Goal: Task Accomplishment & Management: Use online tool/utility

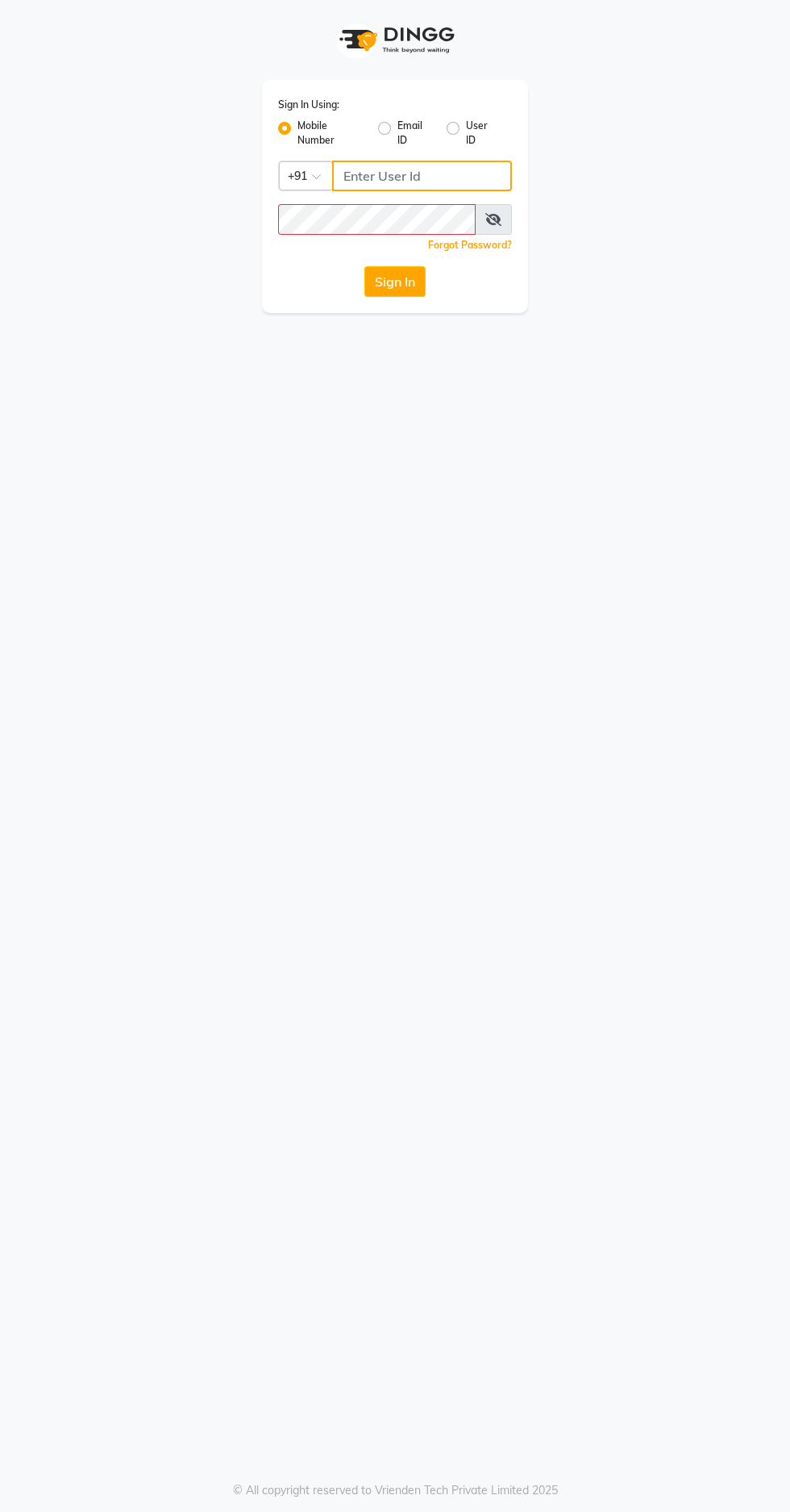
type input "9966345948"
click at [365, 266] on button "Sign In" at bounding box center [395, 282] width 61 height 31
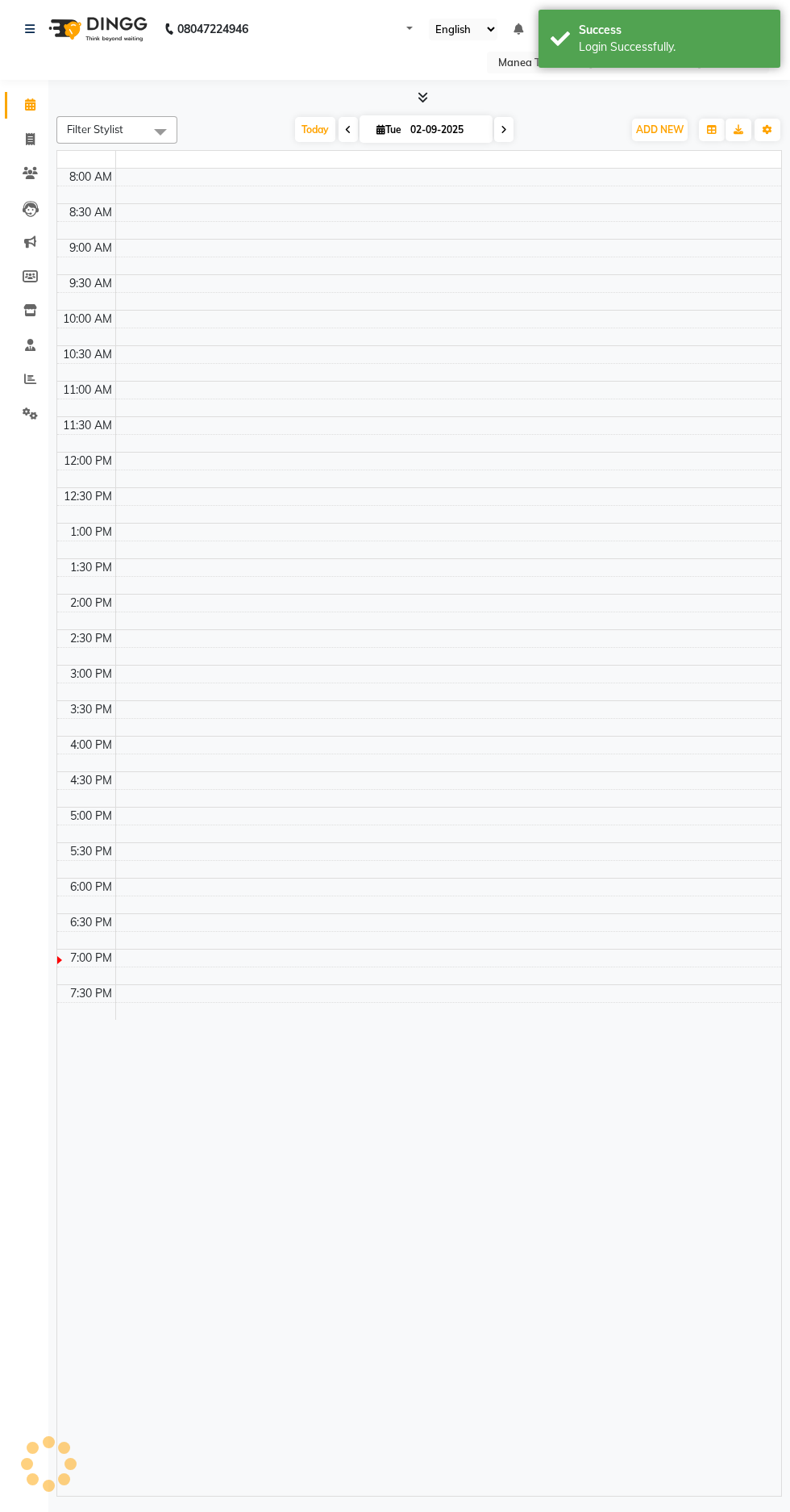
click at [441, 175] on td at bounding box center [448, 177] width 666 height 17
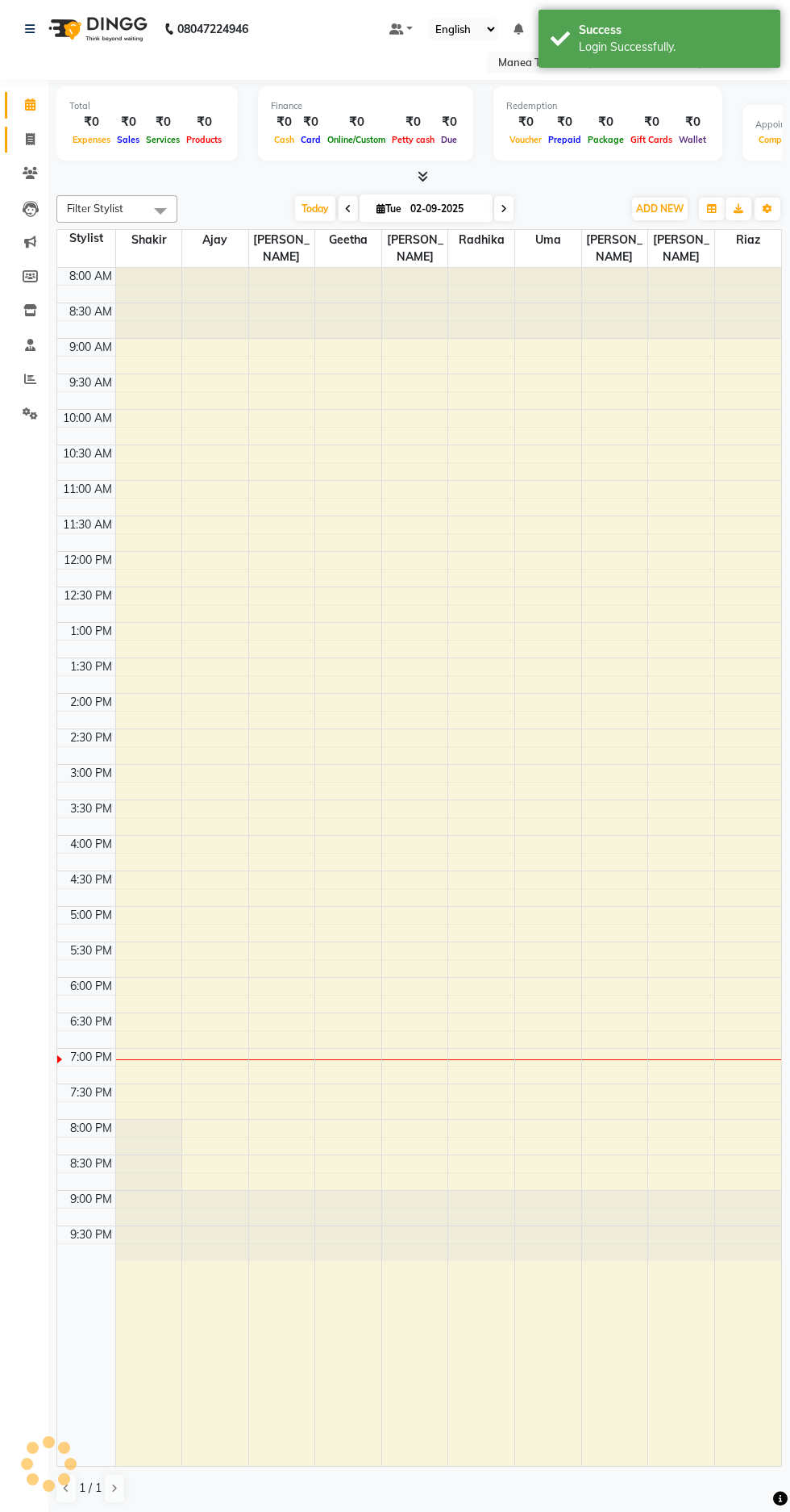
click at [36, 138] on span at bounding box center [30, 140] width 28 height 18
select select "service"
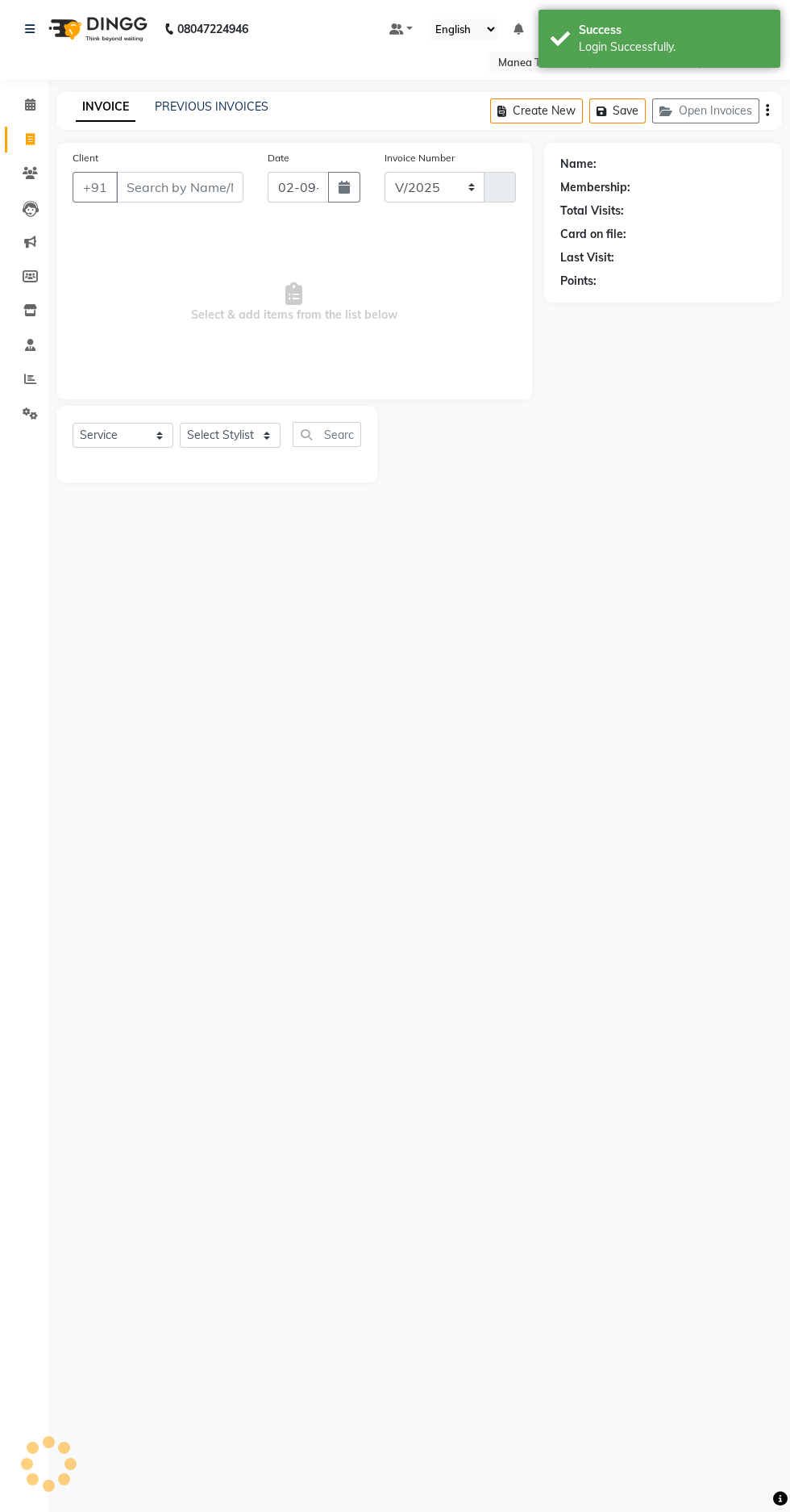
select select "7820"
type input "1637"
click at [236, 435] on select "Select Stylist Ajay Faizan Geetha Radhika Riaz santhoshi Shakir Sirisha uma vin…" at bounding box center [230, 434] width 101 height 25
select select "78218"
click at [180, 422] on select "Select Stylist Ajay Faizan Geetha Radhika Riaz santhoshi Shakir Sirisha uma vin…" at bounding box center [230, 434] width 101 height 25
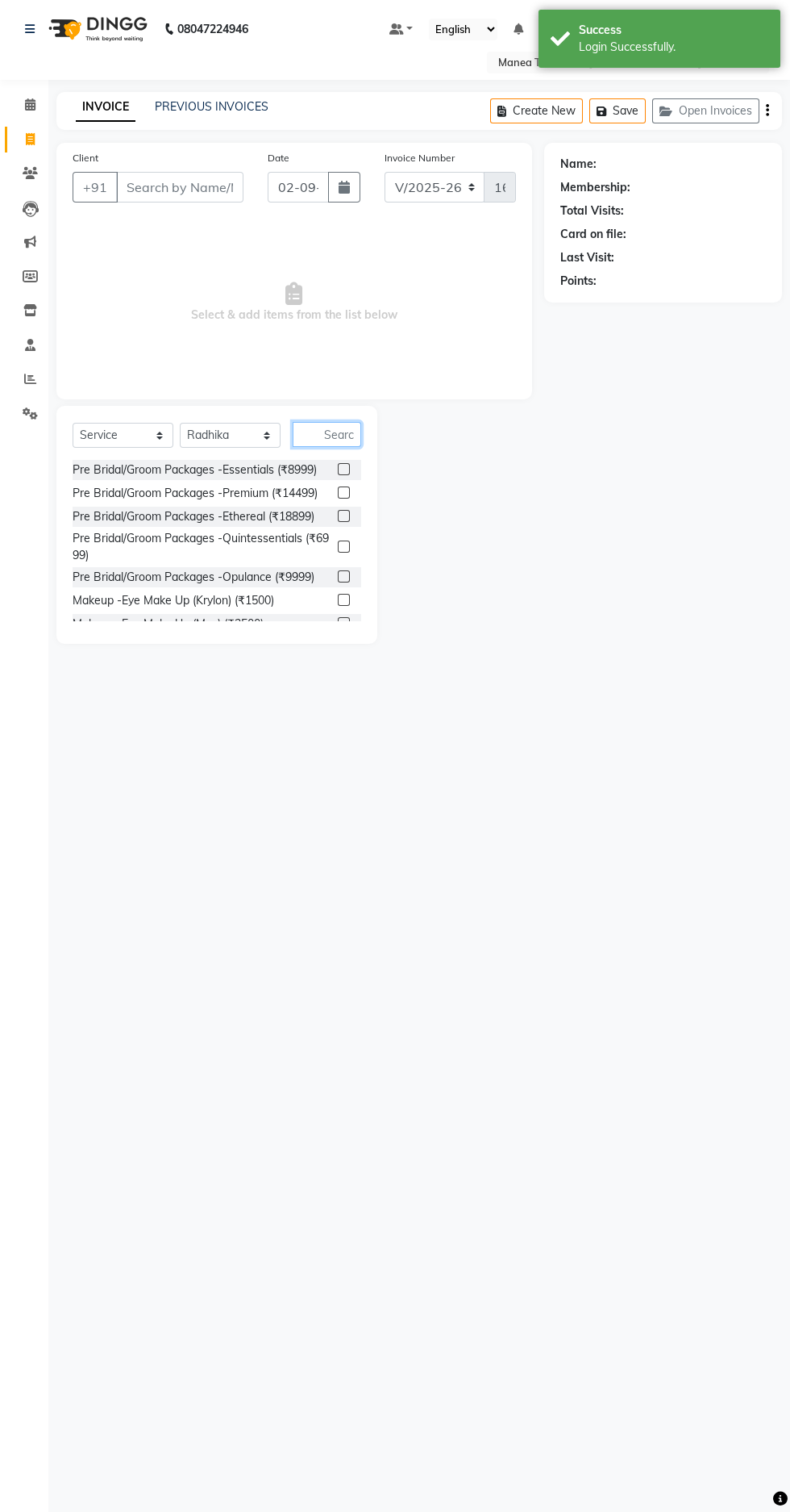
click at [343, 433] on input "text" at bounding box center [327, 433] width 68 height 25
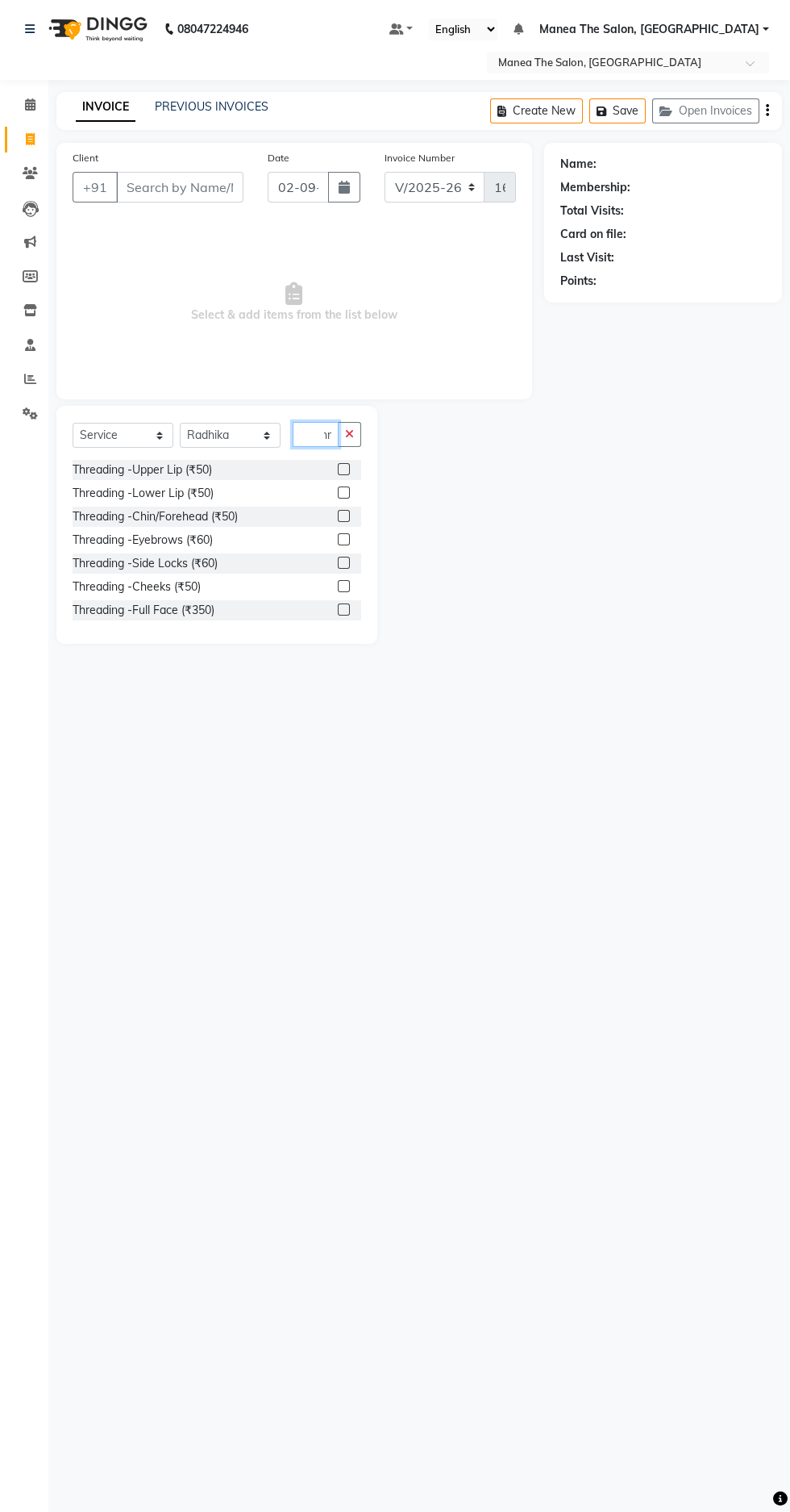
scroll to position [0, 16]
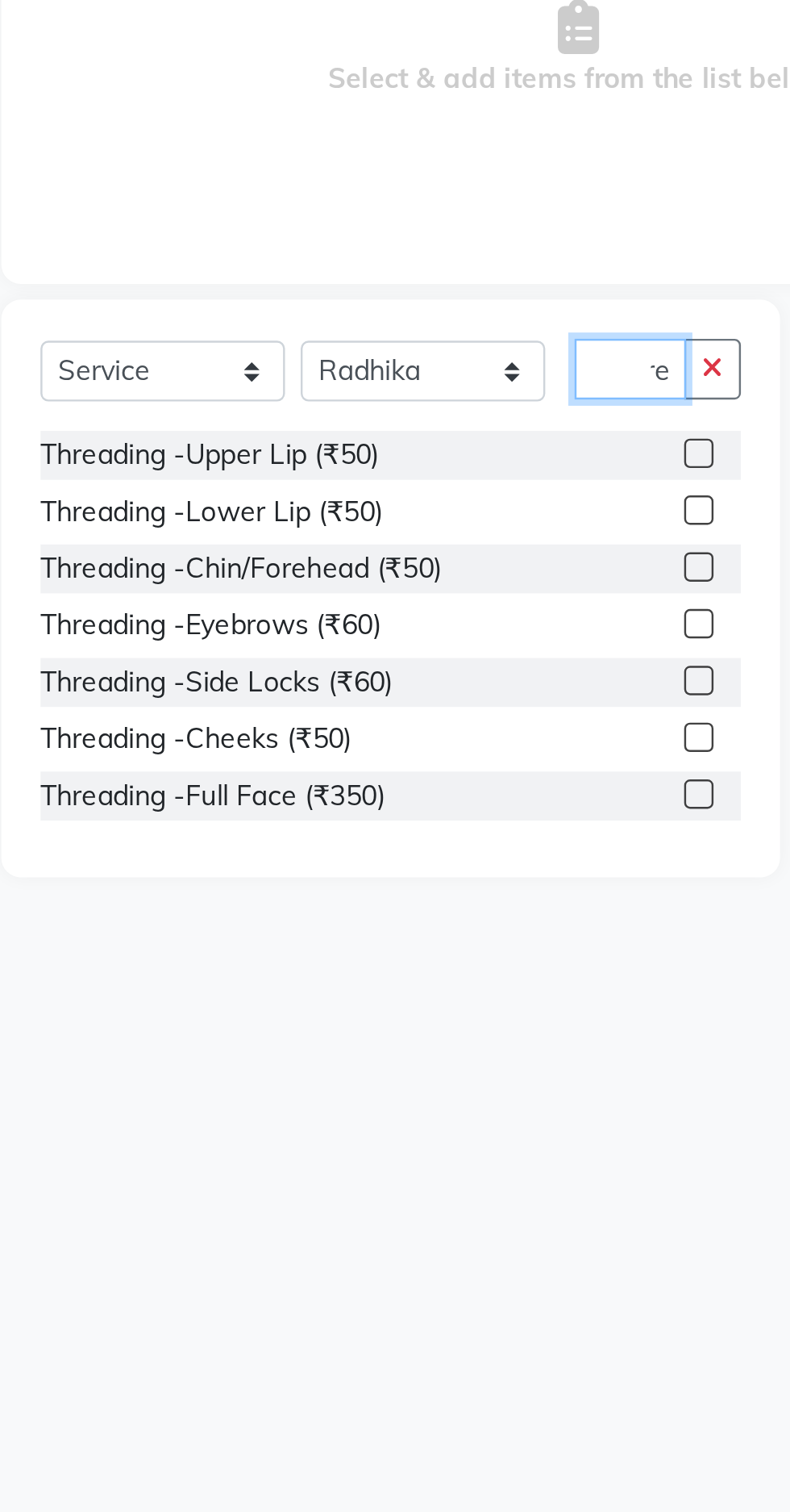
type input "Thre"
click at [201, 546] on div "Threading -Eyebrows (₹60)" at bounding box center [143, 540] width 140 height 17
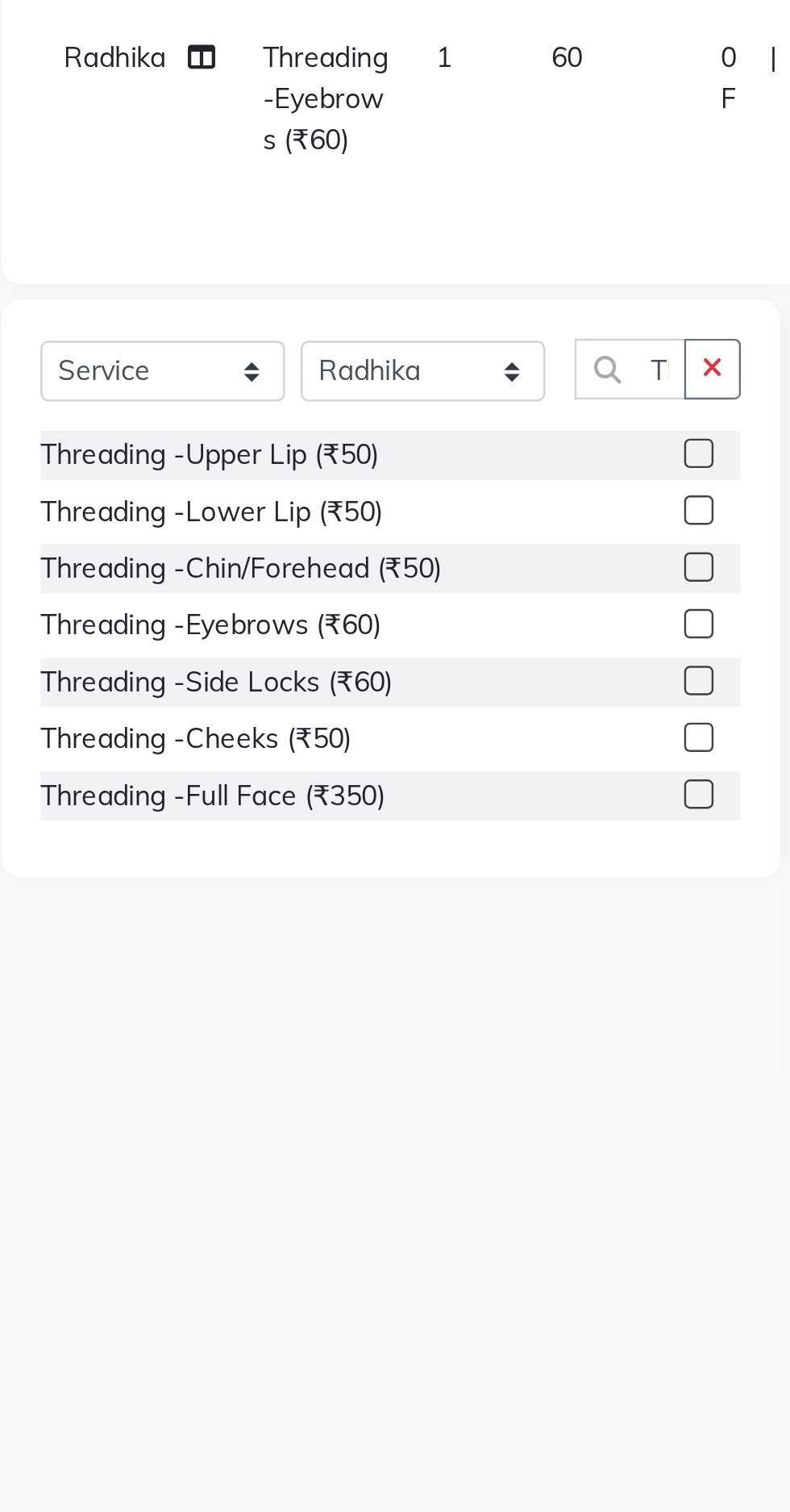
checkbox input "false"
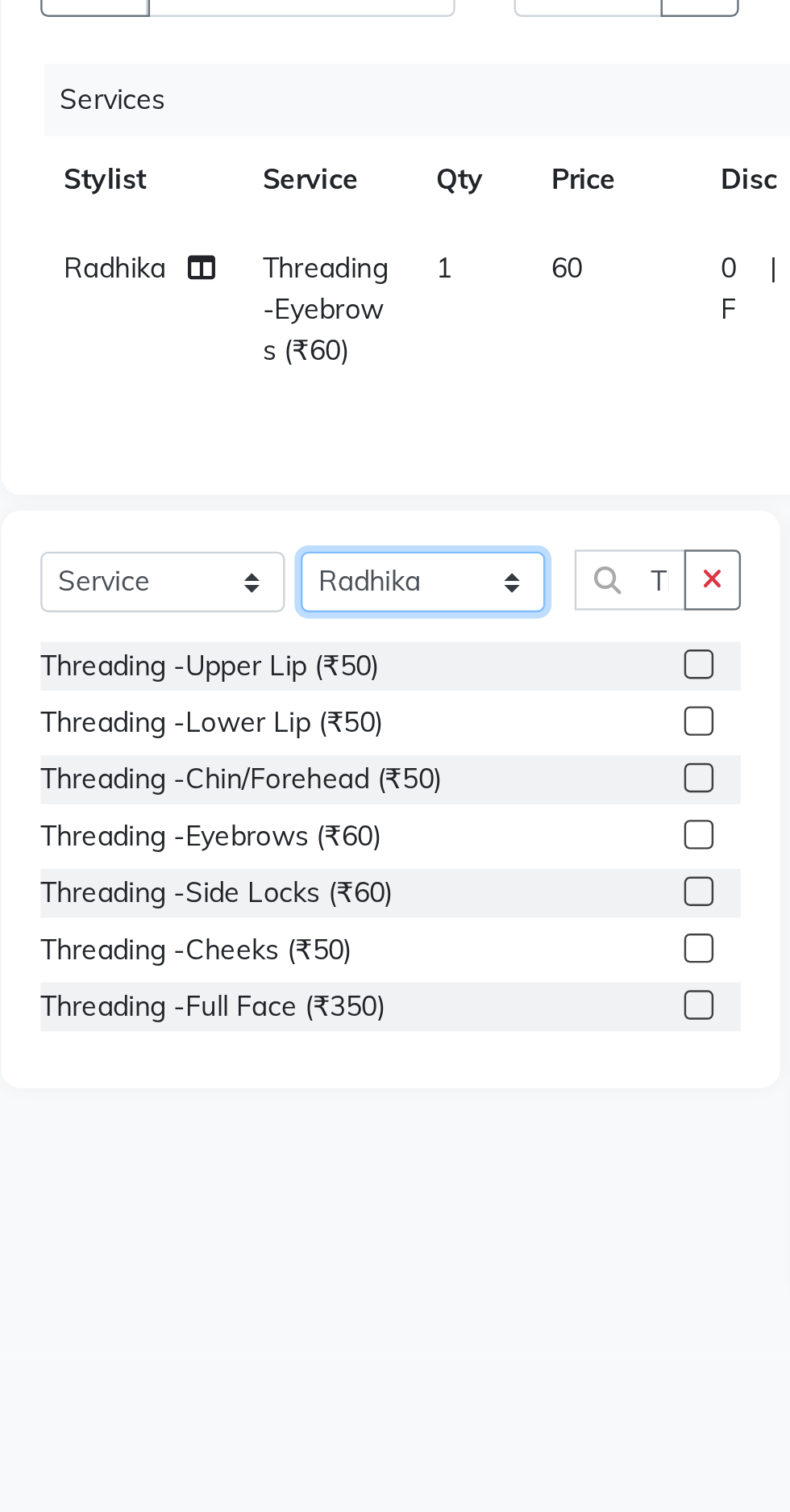
click at [240, 435] on select "Select Stylist Ajay Faizan Geetha Radhika Riaz santhoshi Shakir Sirisha uma vin…" at bounding box center [230, 434] width 101 height 25
select select "88885"
click at [180, 422] on select "Select Stylist Ajay Faizan Geetha Radhika Riaz santhoshi Shakir Sirisha uma vin…" at bounding box center [230, 434] width 101 height 25
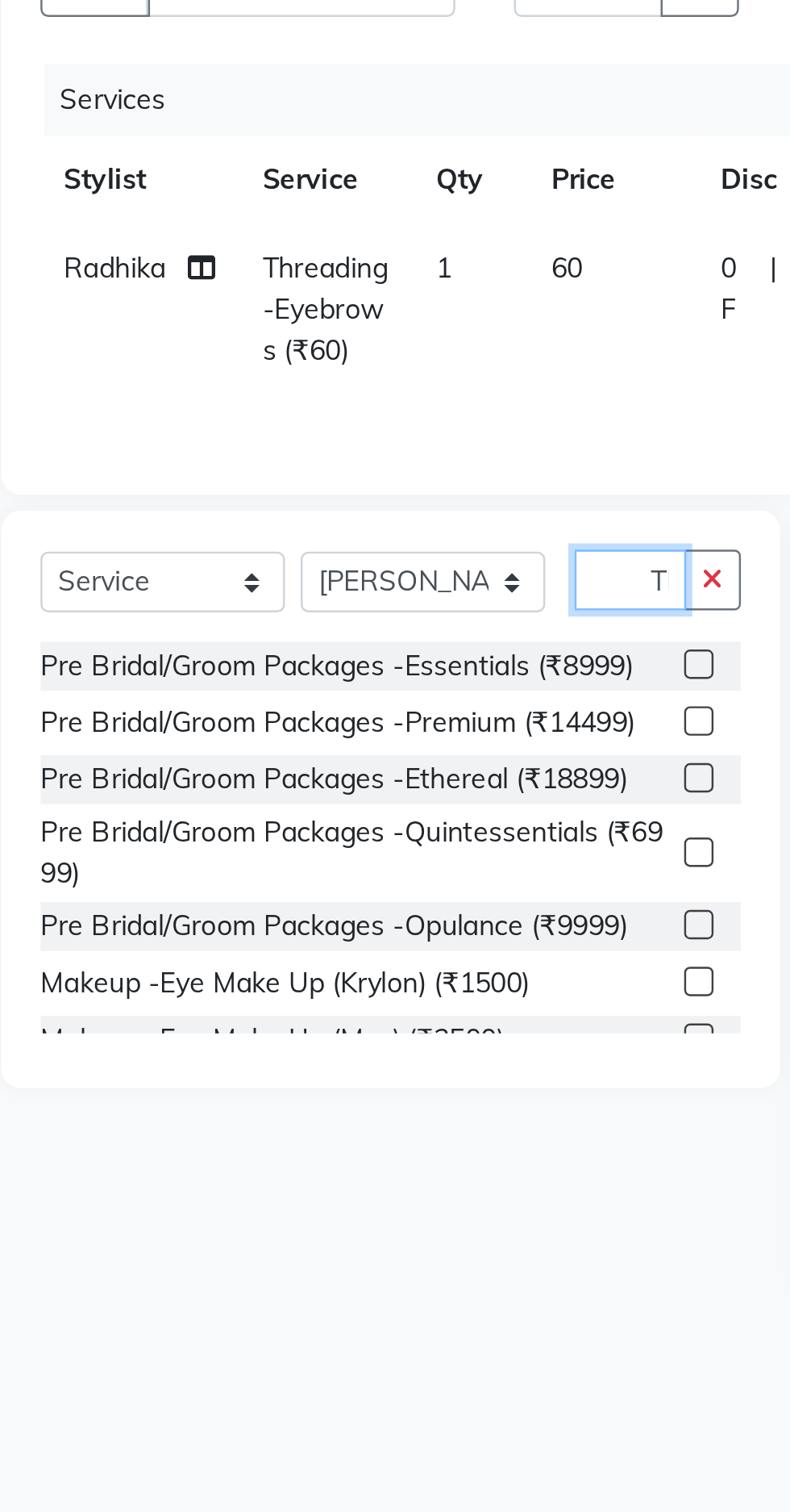
click at [327, 434] on input "Thre" at bounding box center [316, 433] width 46 height 25
click at [353, 437] on icon "button" at bounding box center [349, 433] width 9 height 11
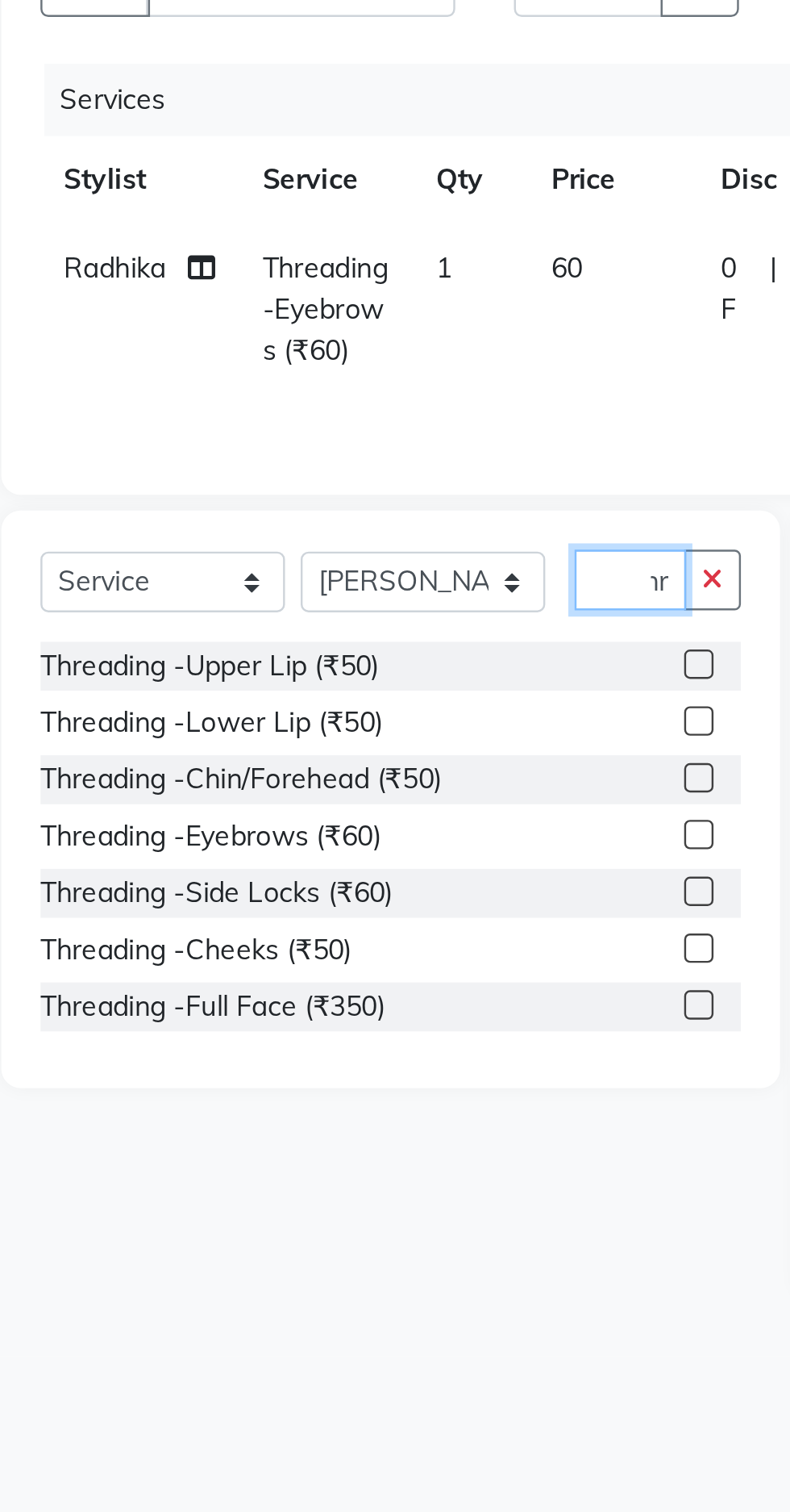
scroll to position [0, 16]
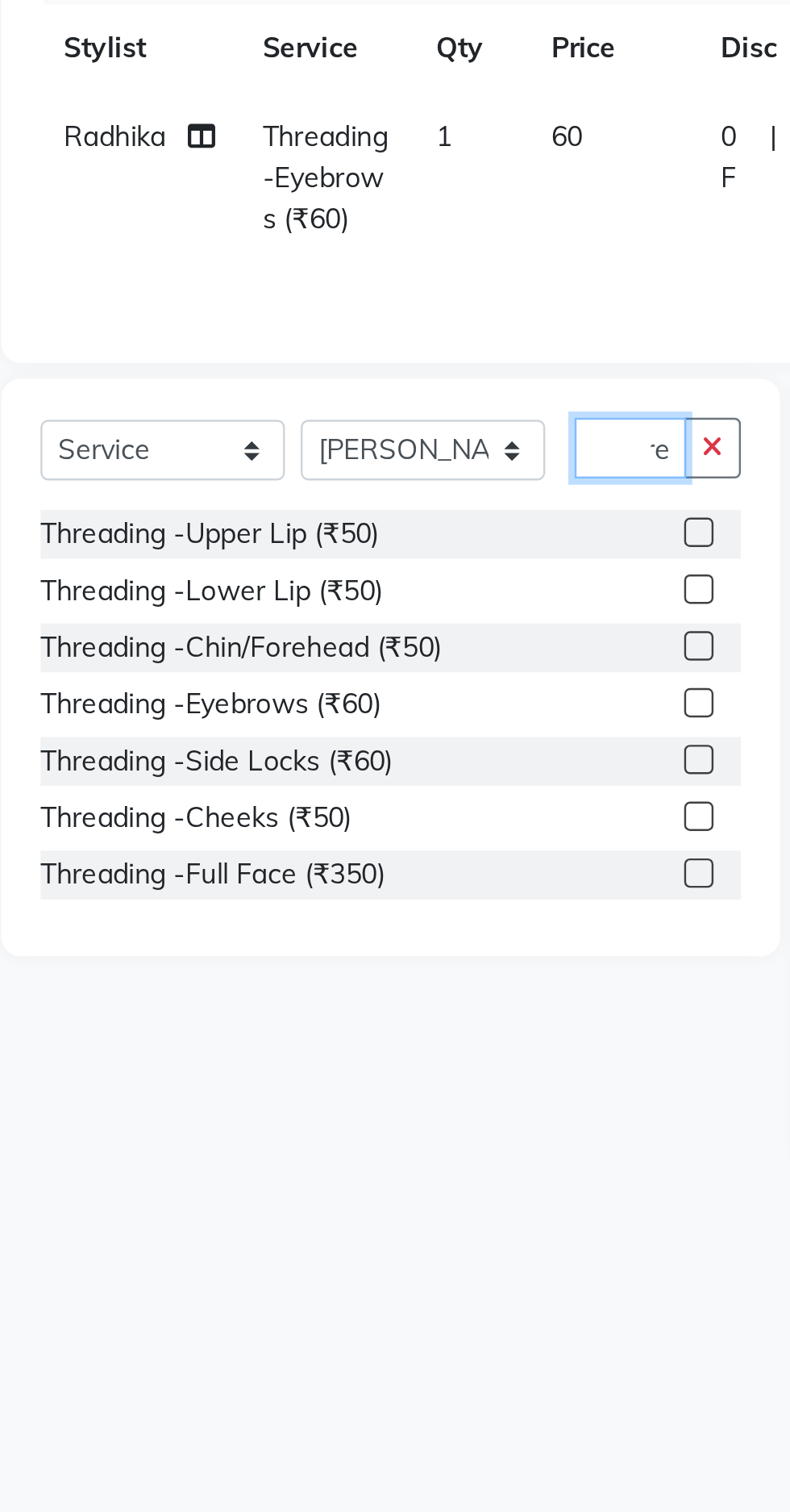
type input "Thre"
click at [343, 540] on label at bounding box center [343, 538] width 12 height 12
click at [343, 540] on input "checkbox" at bounding box center [342, 539] width 10 height 10
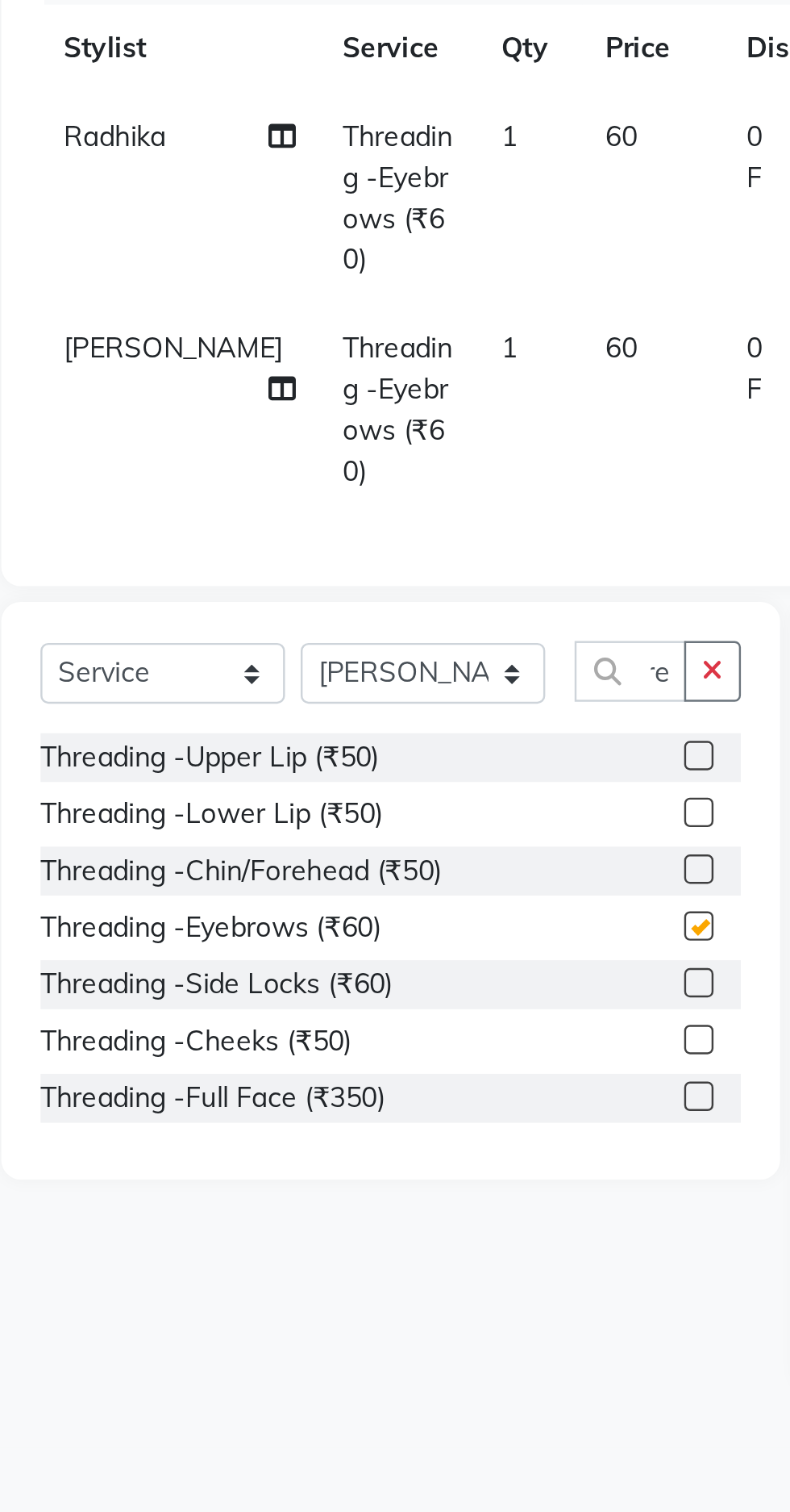
scroll to position [0, 0]
checkbox input "false"
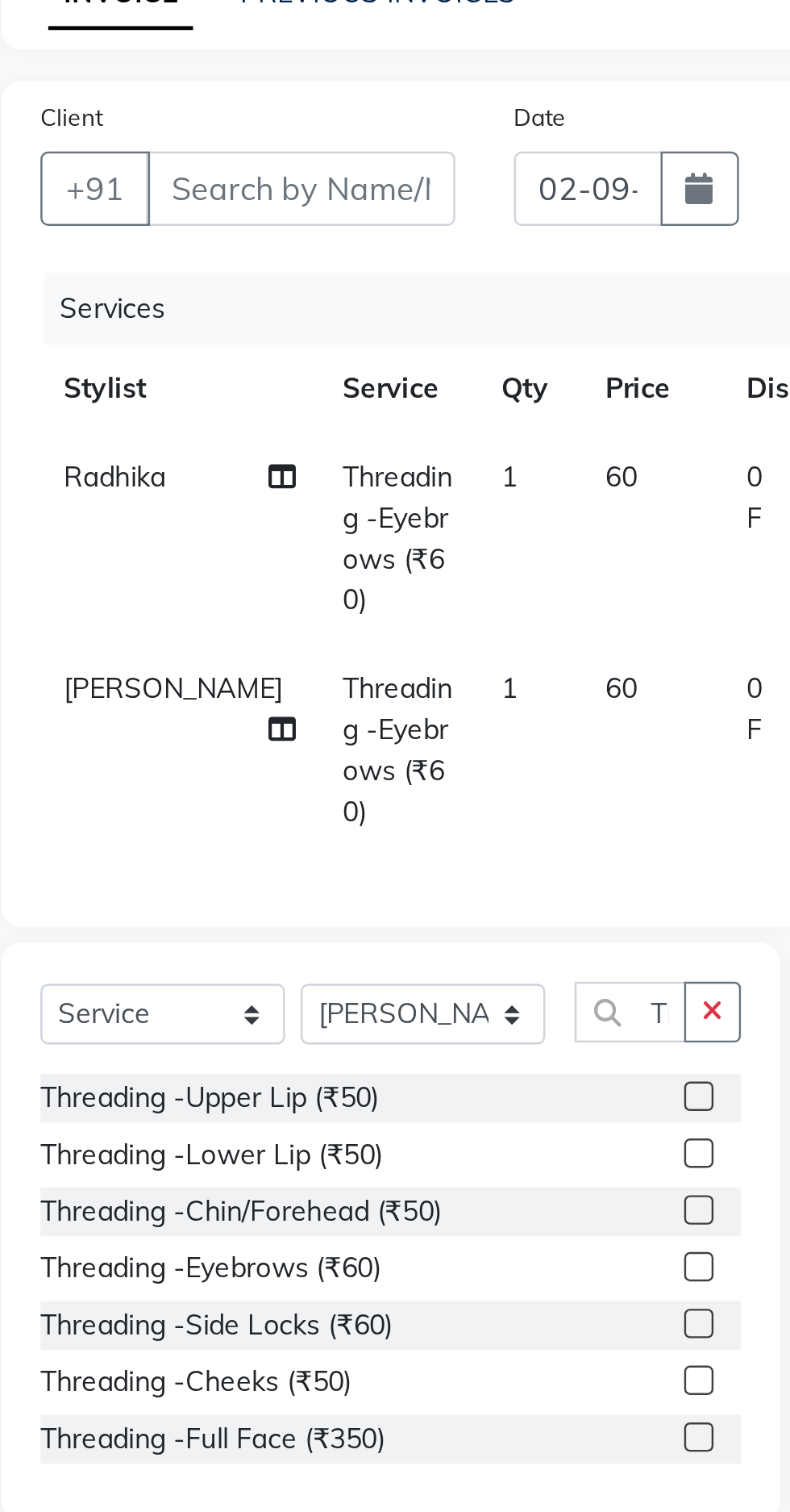
scroll to position [0, 12]
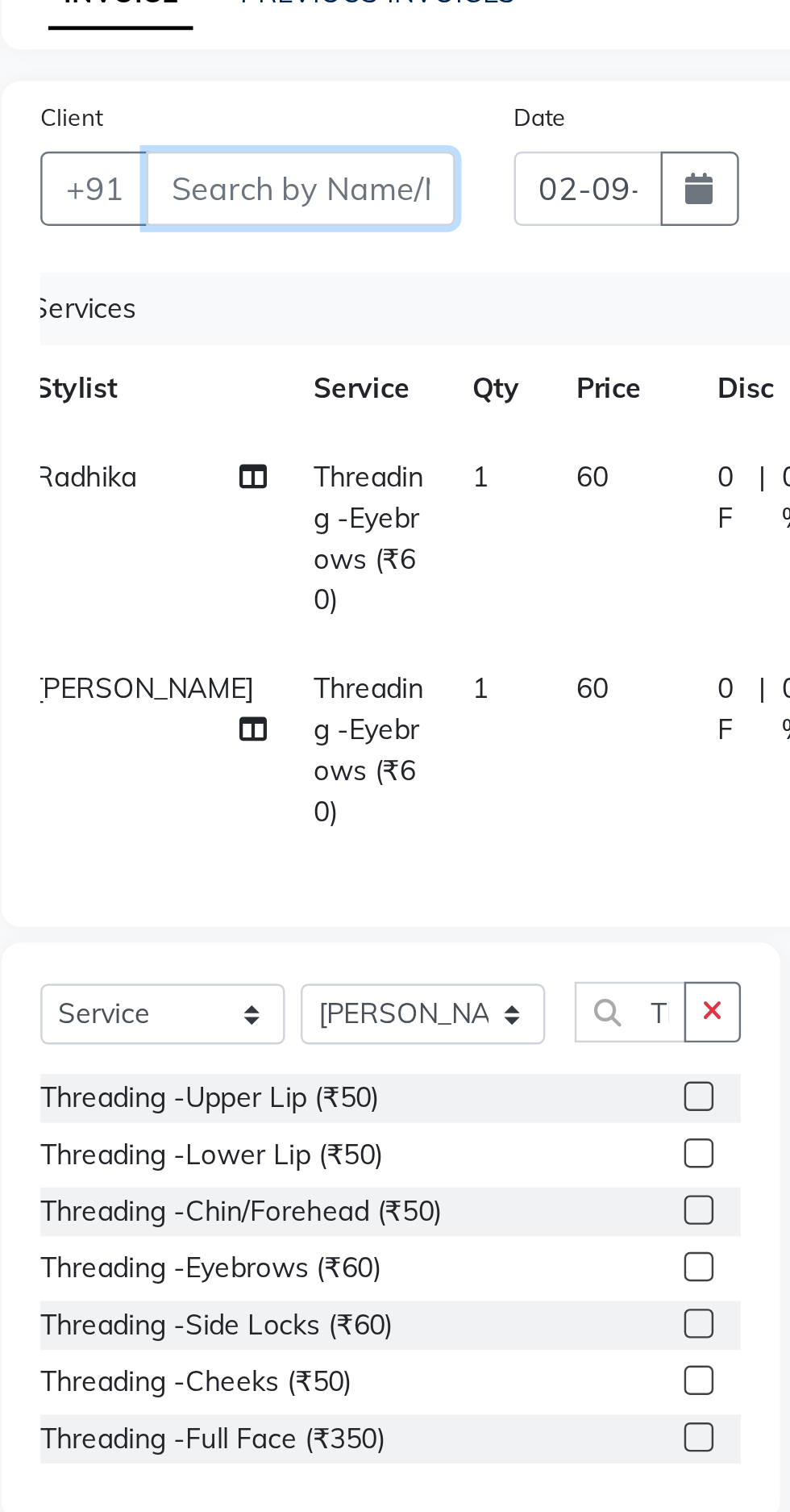
click at [197, 191] on input "Client" at bounding box center [180, 187] width 128 height 31
type input "9"
type input "0"
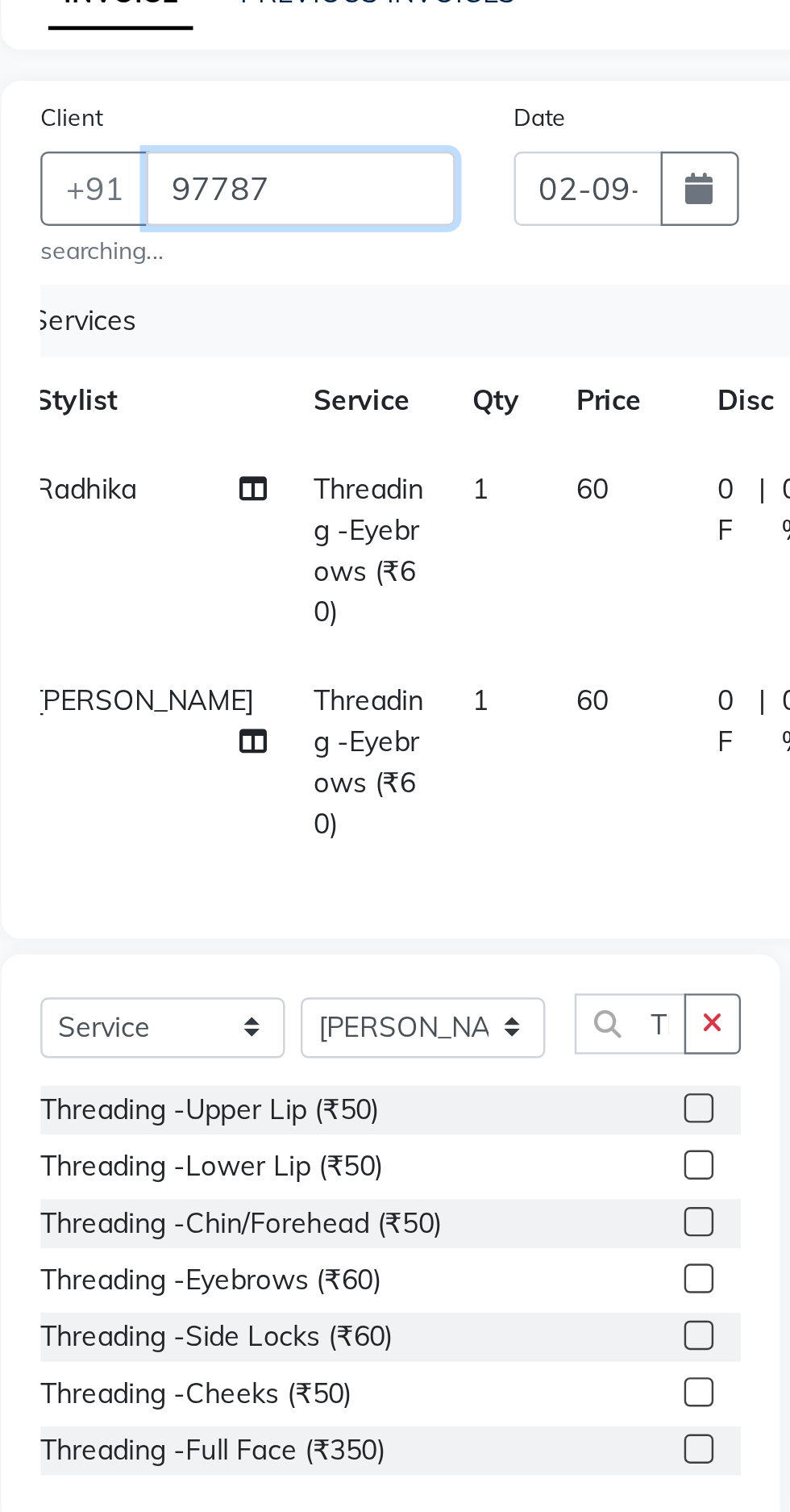
scroll to position [0, 0]
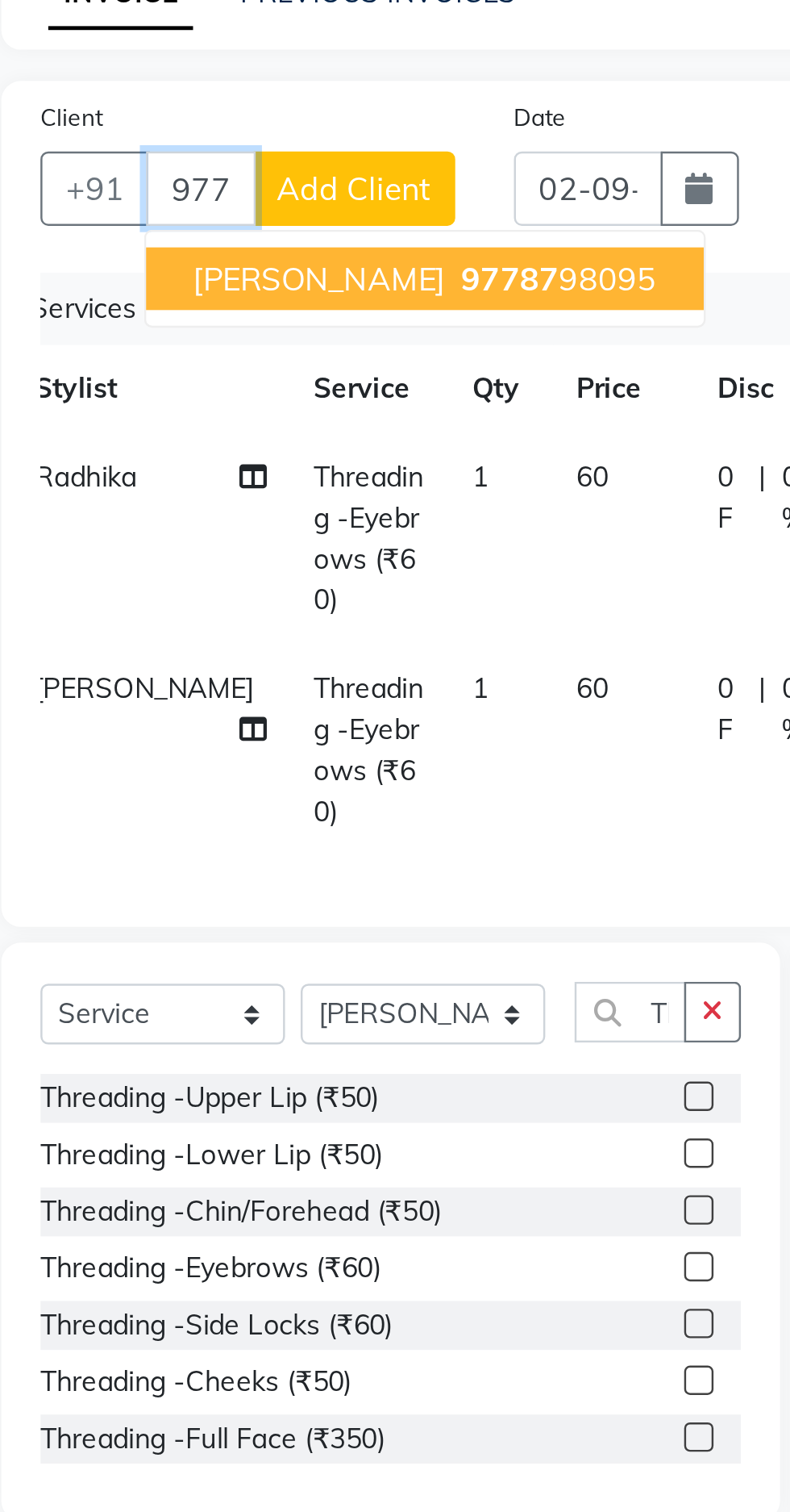
click at [272, 225] on ngb-highlight "97787 98095" at bounding box center [285, 224] width 84 height 16
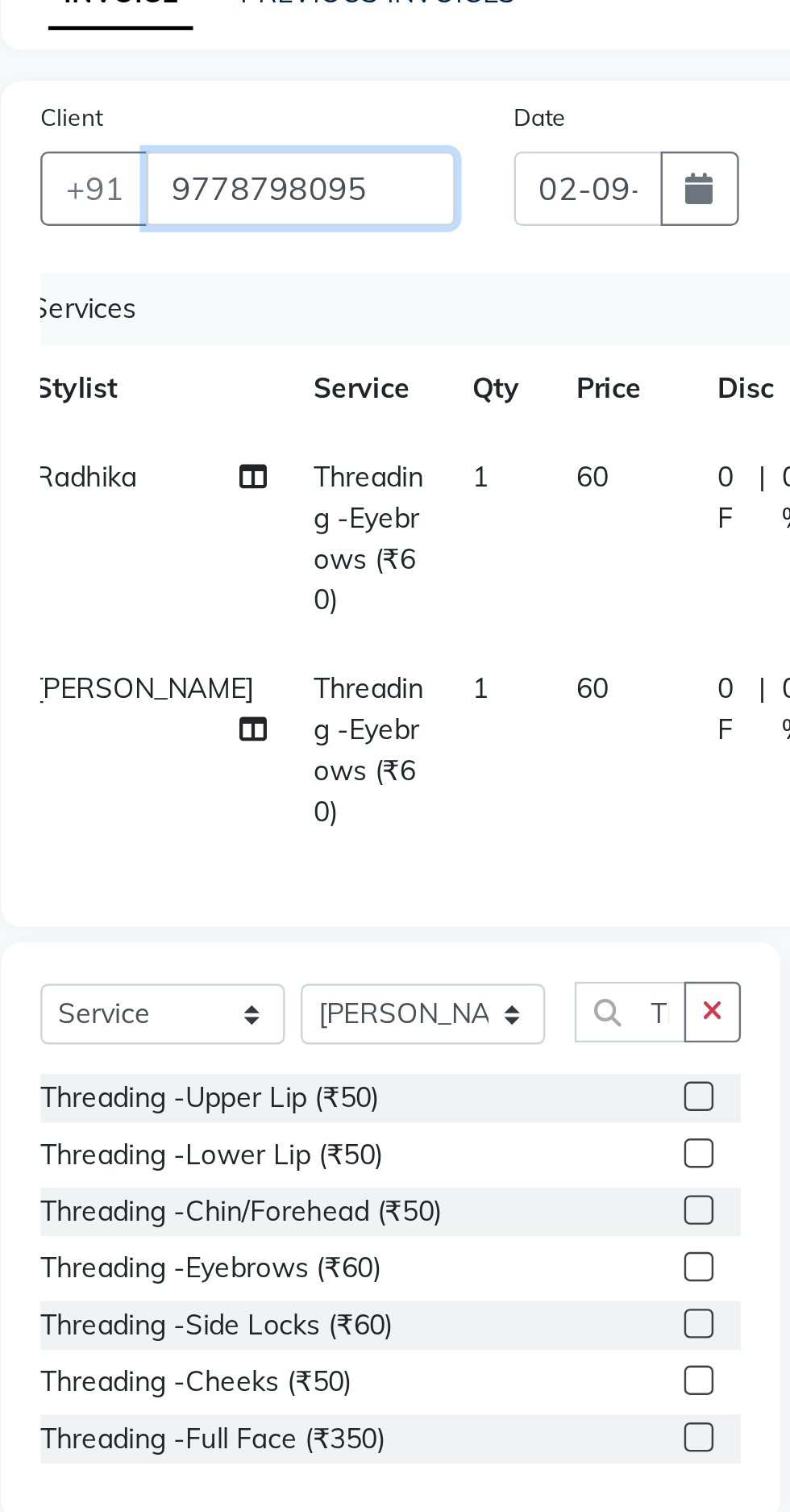
type input "9778798095"
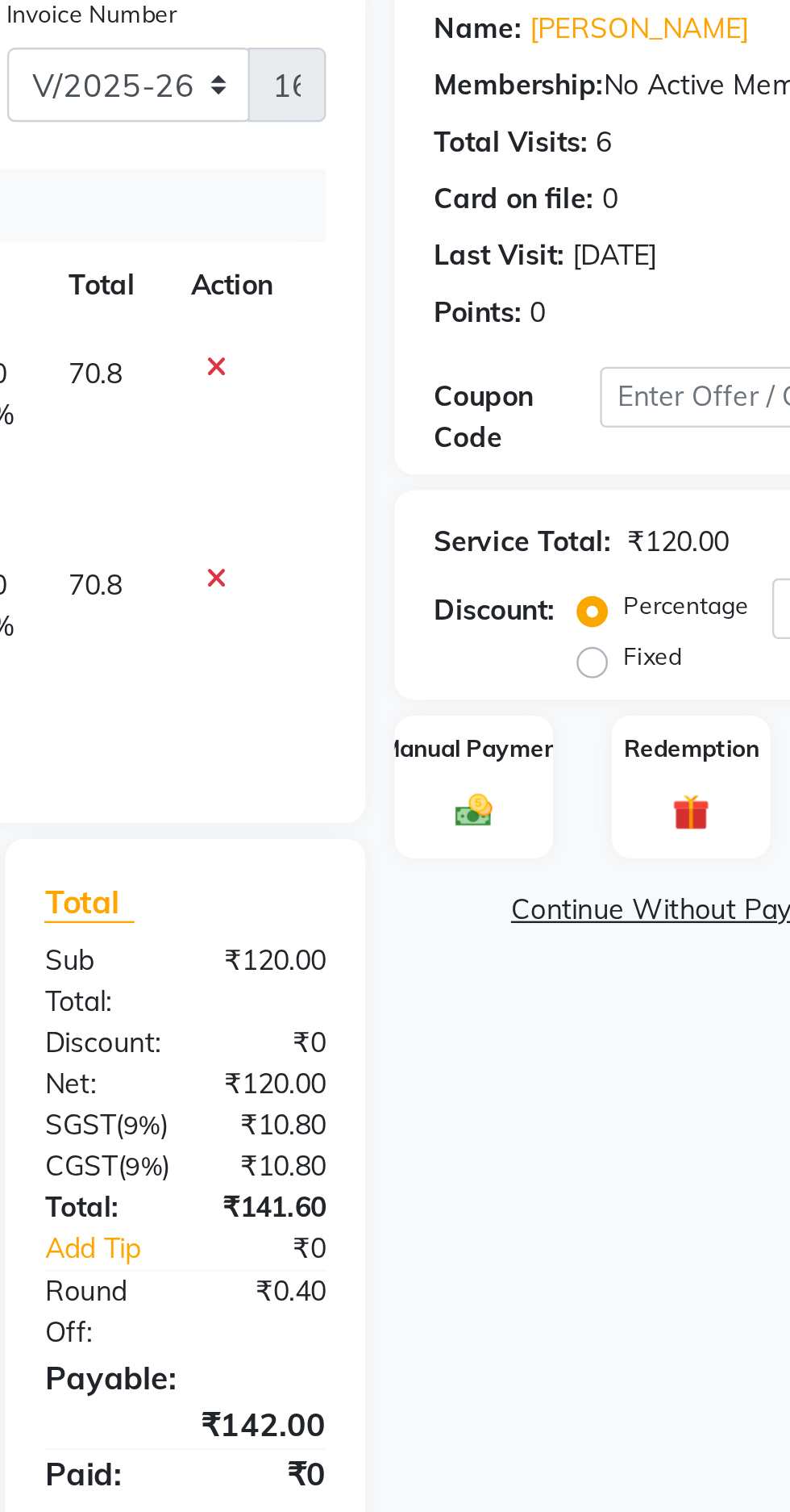
click at [584, 484] on img at bounding box center [577, 485] width 25 height 17
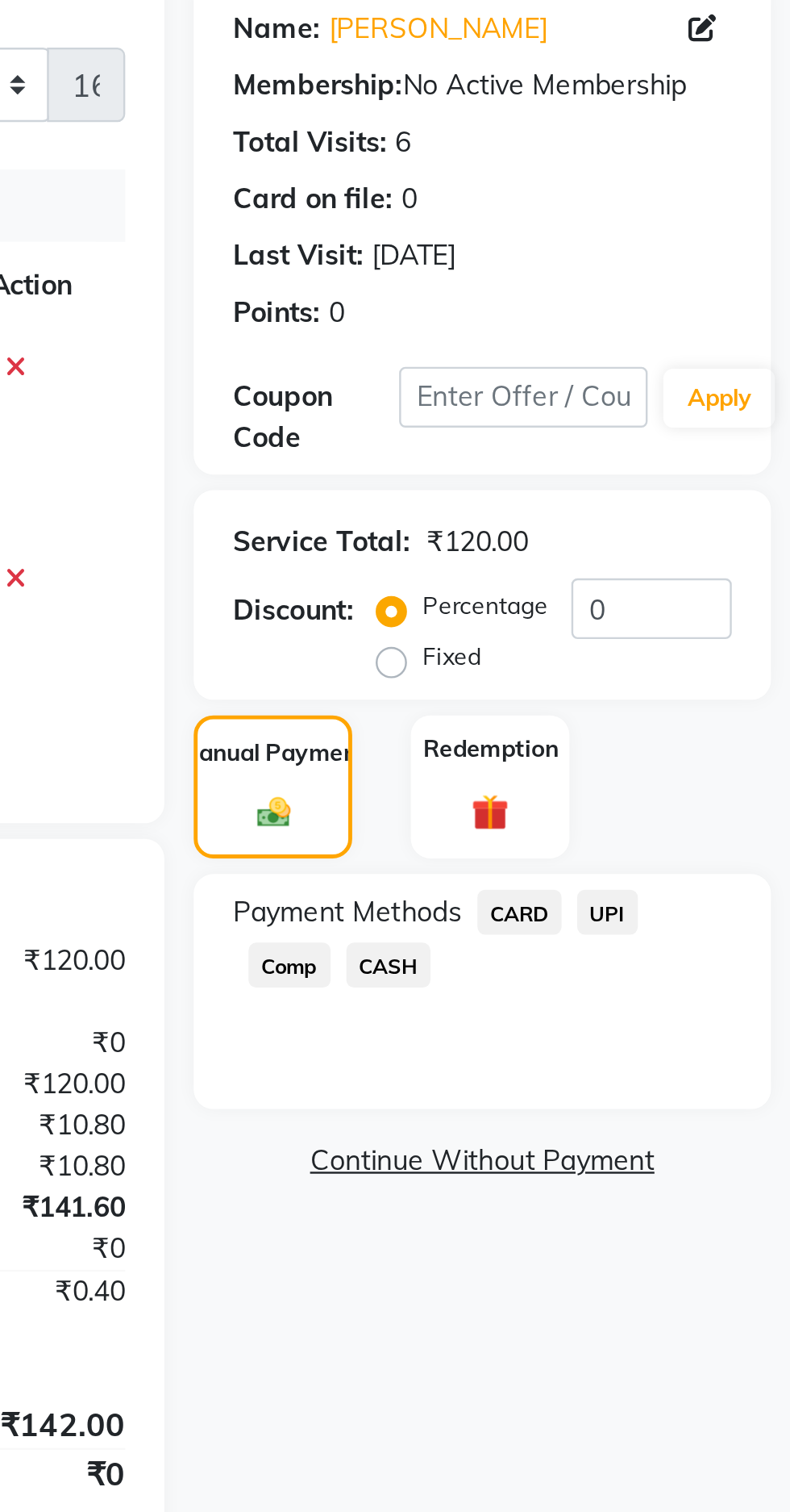
click at [719, 532] on span "UPI" at bounding box center [714, 527] width 25 height 18
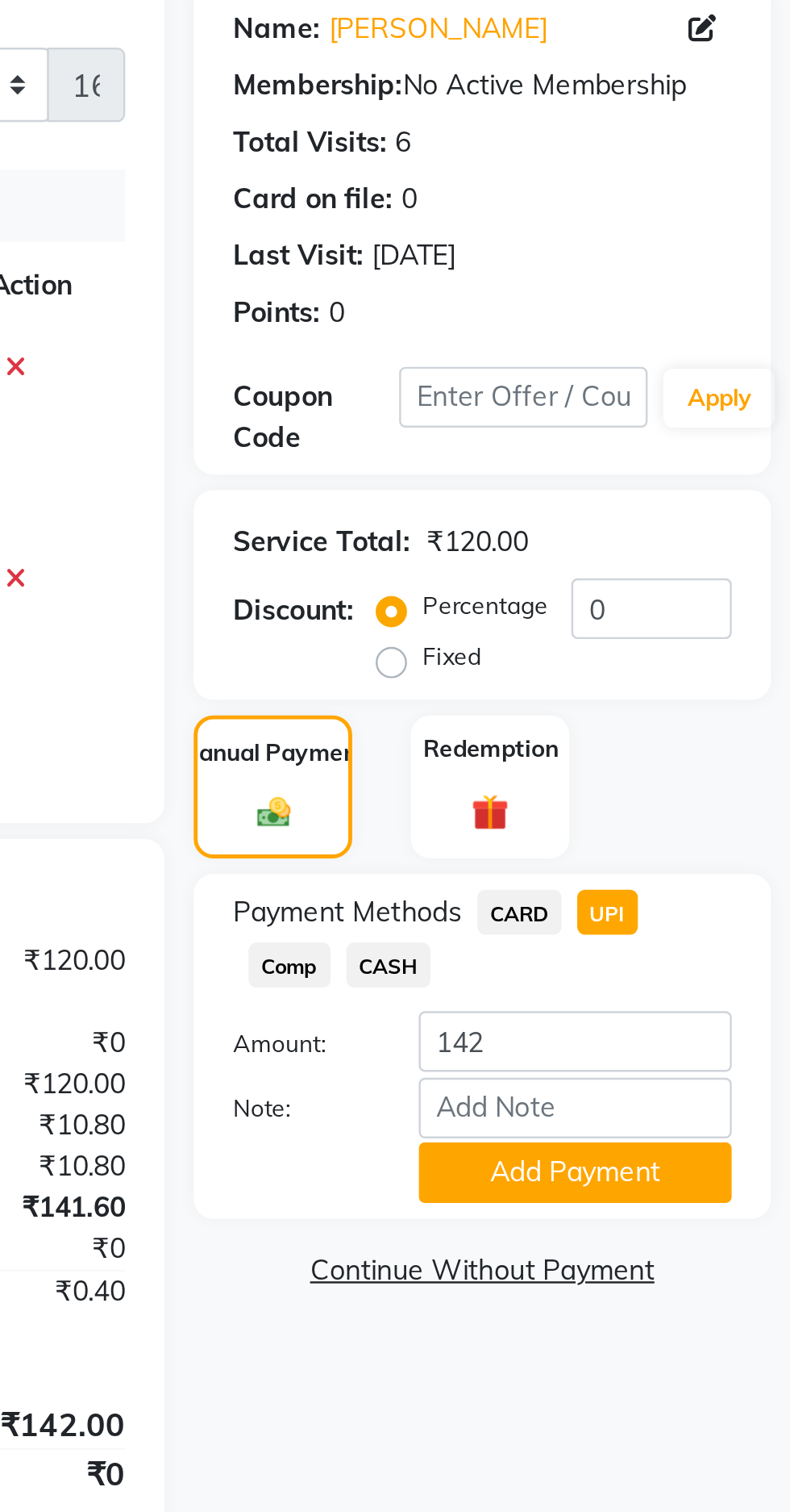
click at [722, 641] on button "Add Payment" at bounding box center [701, 634] width 129 height 25
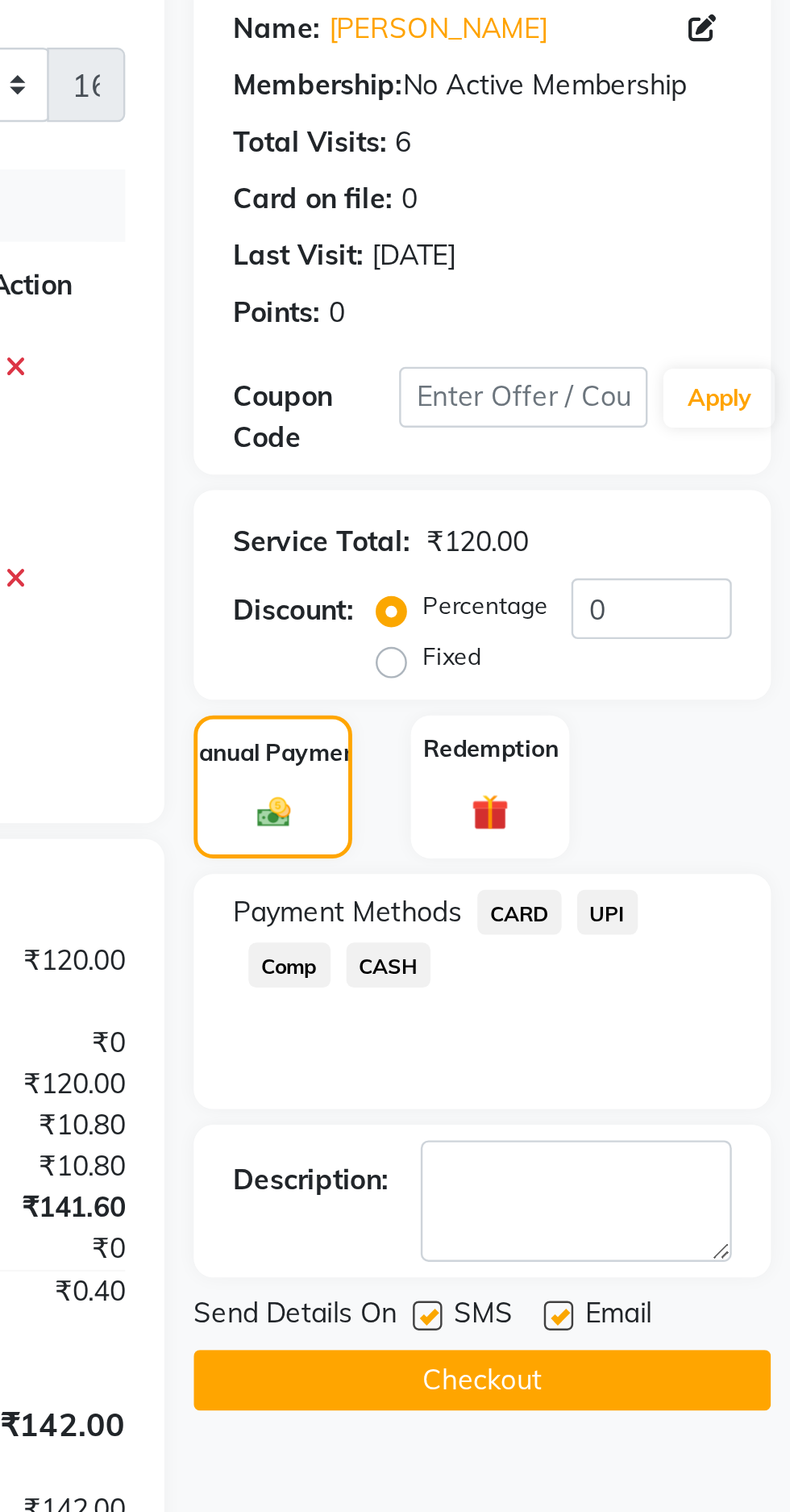
click at [697, 697] on label at bounding box center [694, 693] width 12 height 12
click at [697, 697] on input "checkbox" at bounding box center [693, 694] width 10 height 10
click at [698, 693] on label at bounding box center [694, 693] width 12 height 12
click at [698, 693] on input "checkbox" at bounding box center [693, 694] width 10 height 10
click at [699, 691] on label at bounding box center [694, 693] width 12 height 12
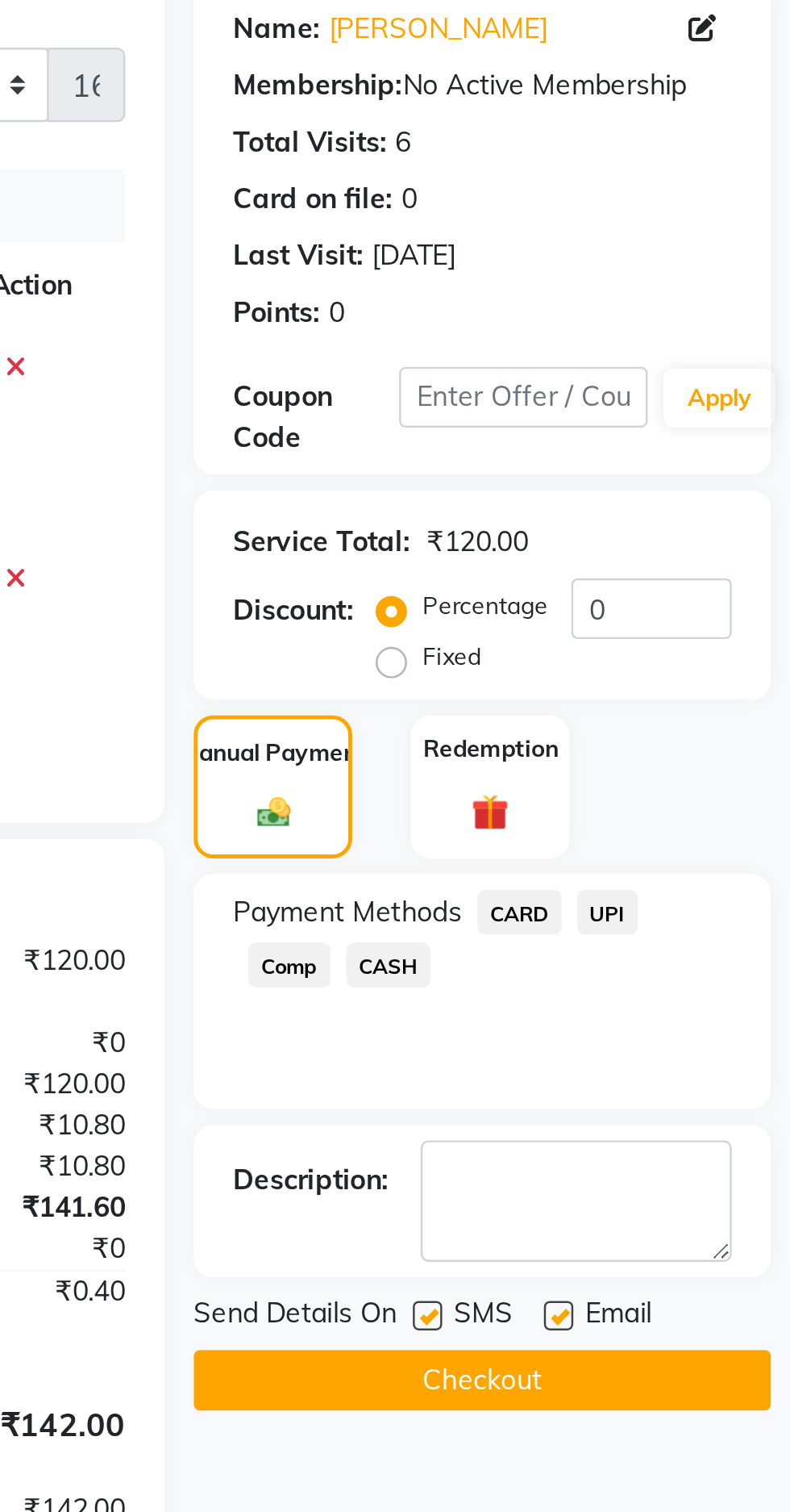
click at [699, 691] on input "checkbox" at bounding box center [693, 694] width 10 height 10
checkbox input "false"
click at [684, 727] on button "Checkout" at bounding box center [663, 720] width 238 height 25
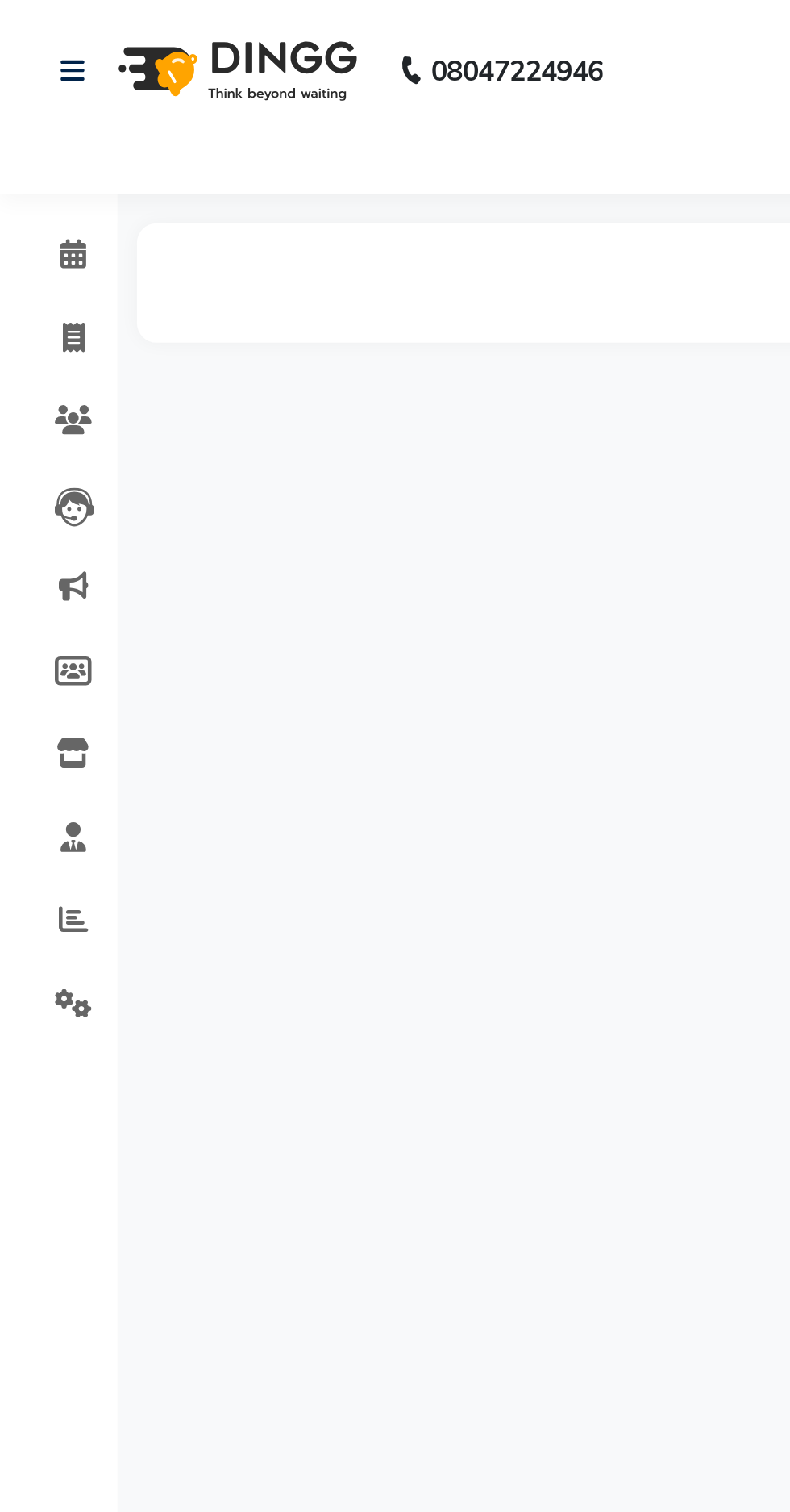
select select "en"
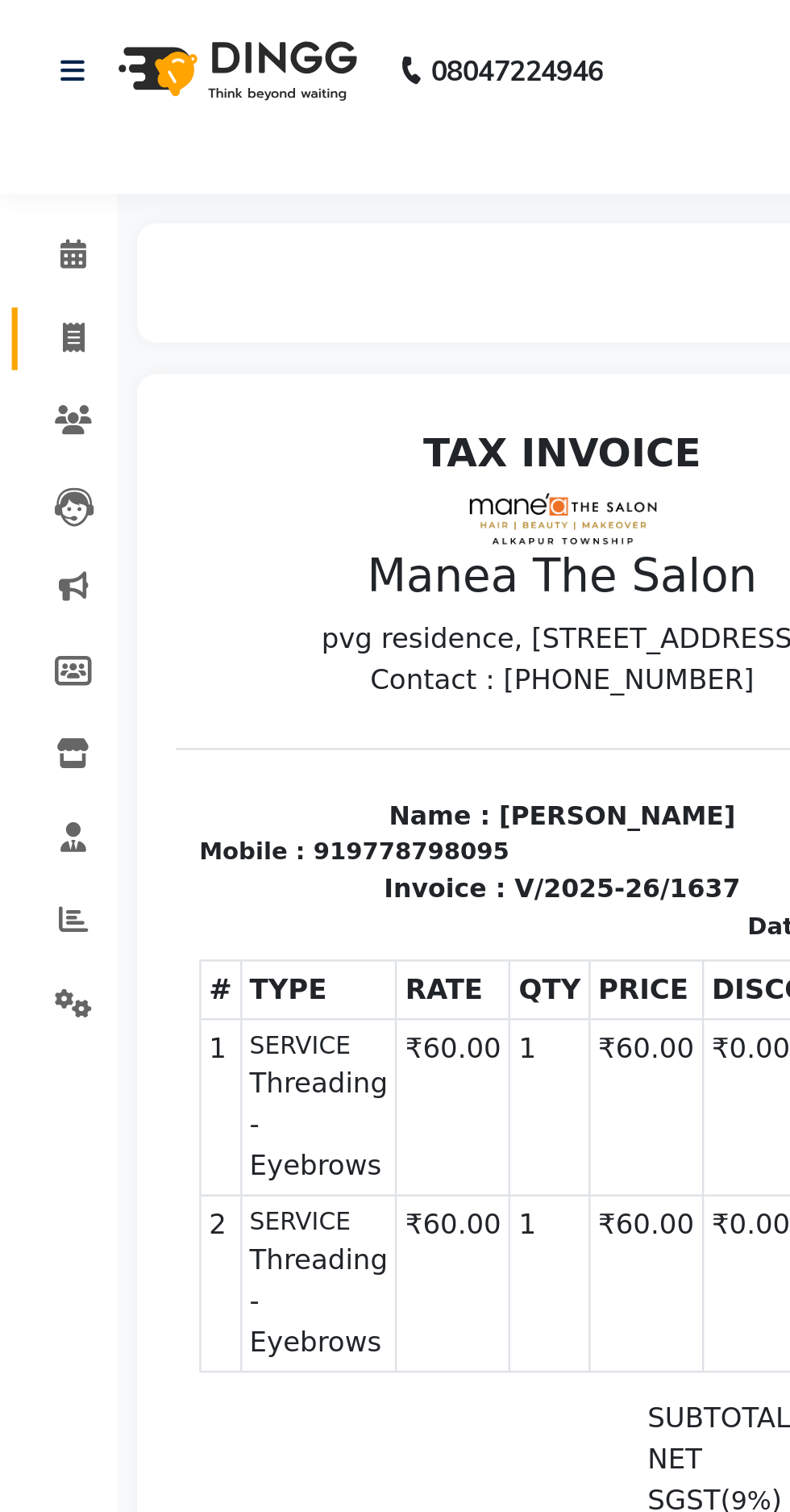
click at [38, 139] on span at bounding box center [30, 140] width 28 height 18
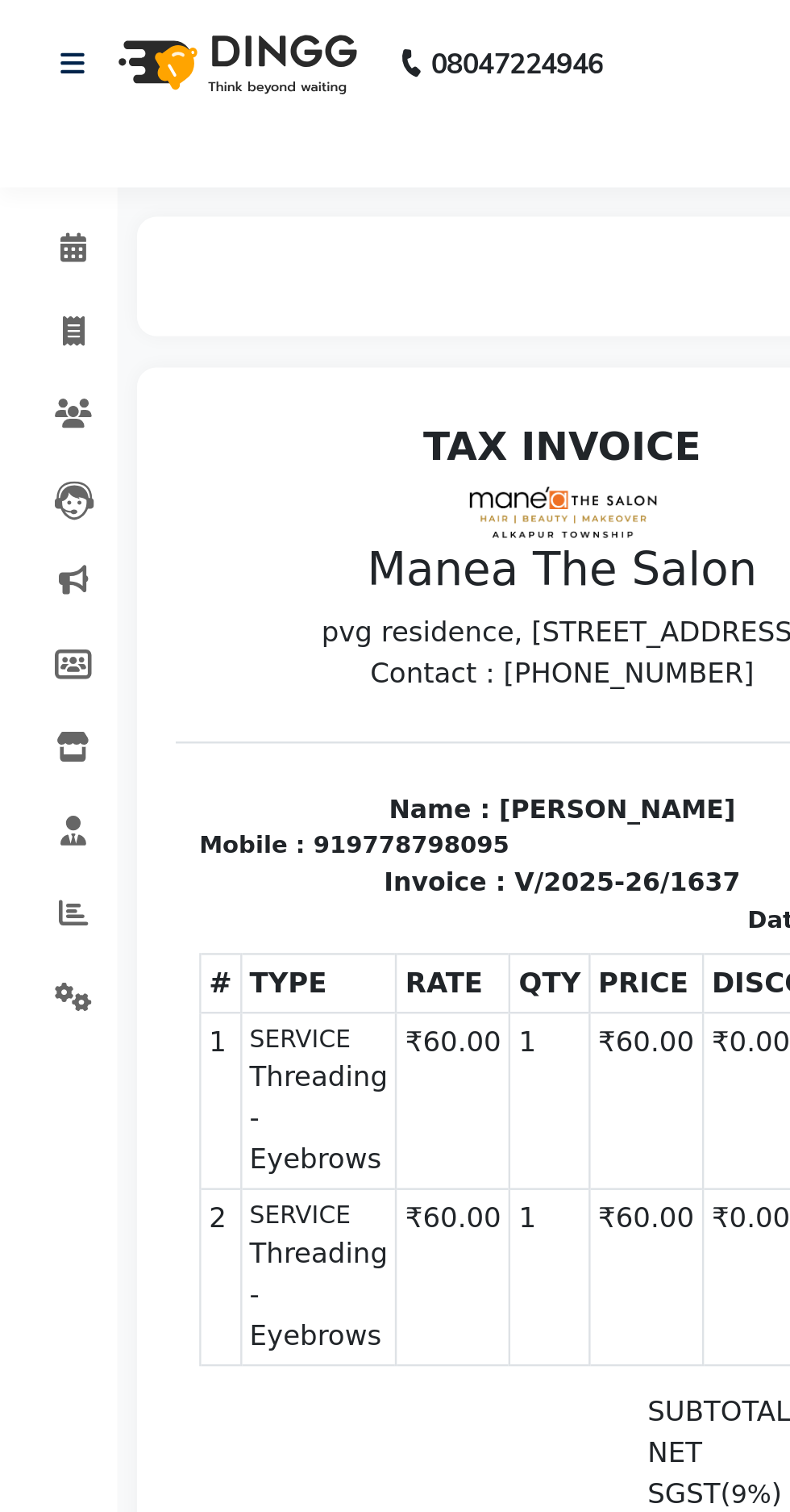
select select "service"
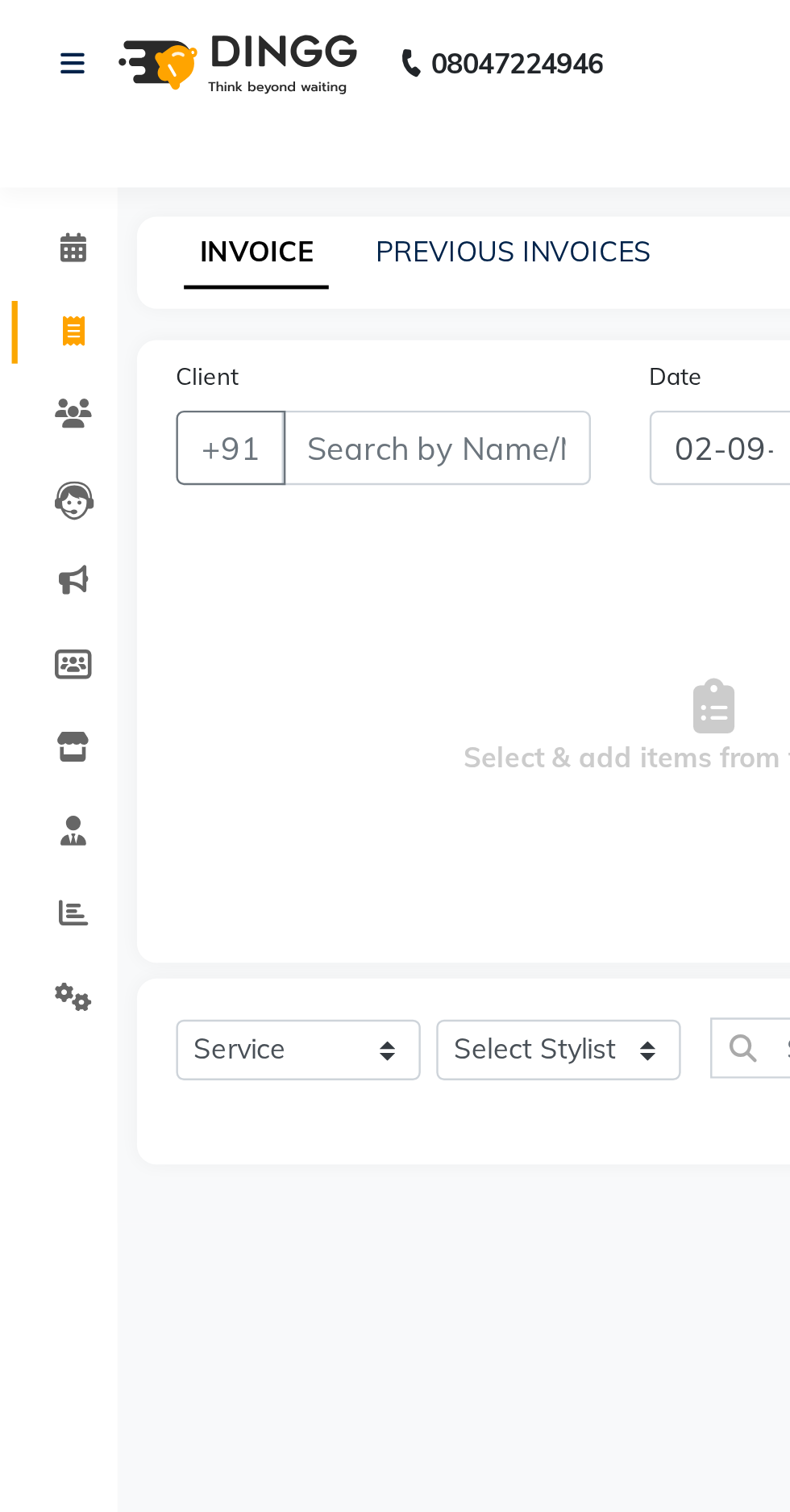
type input "1638"
select select "7820"
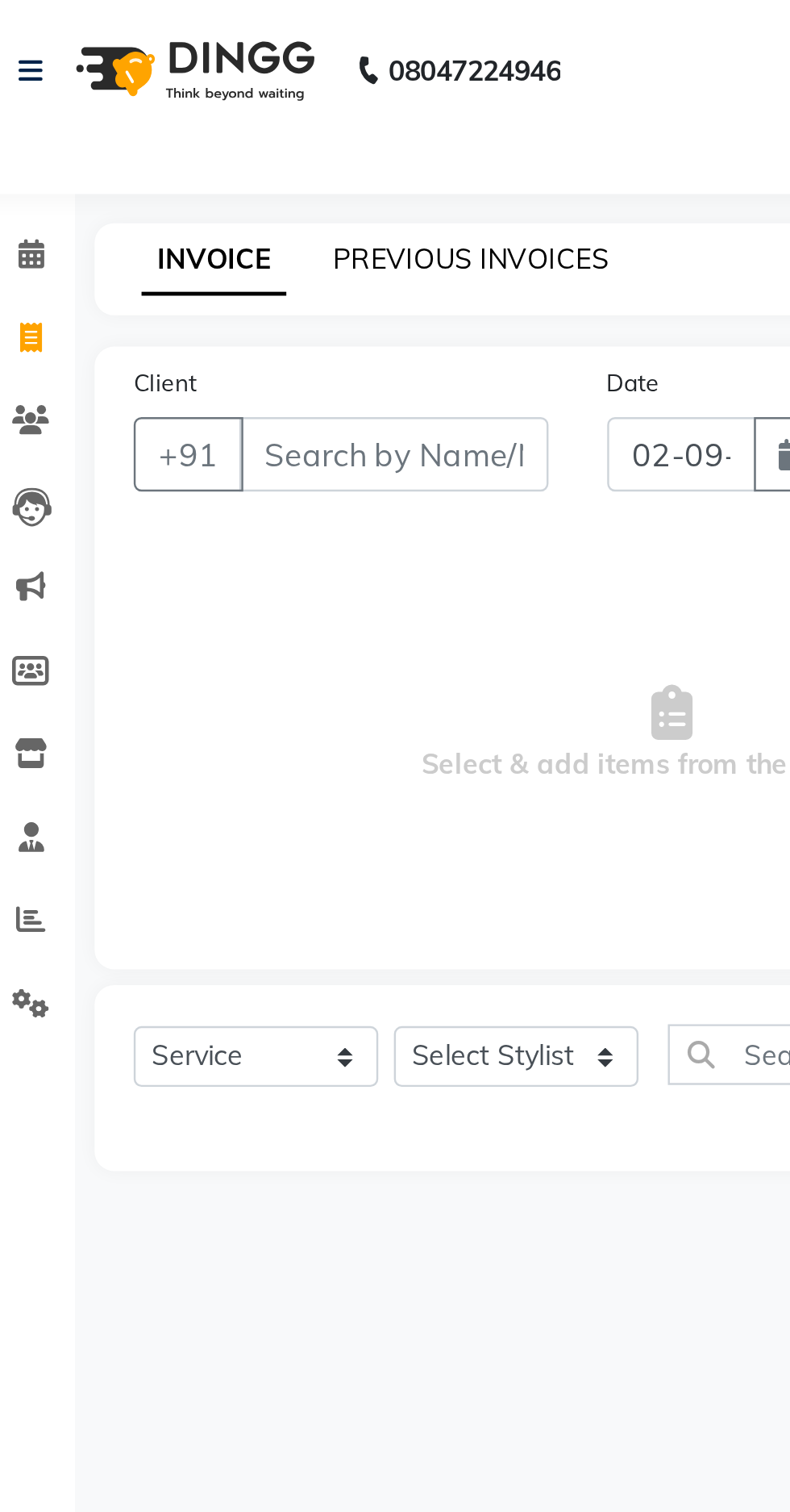
click at [227, 102] on link "PREVIOUS INVOICES" at bounding box center [212, 107] width 114 height 15
